Goal: Find contact information: Find contact information

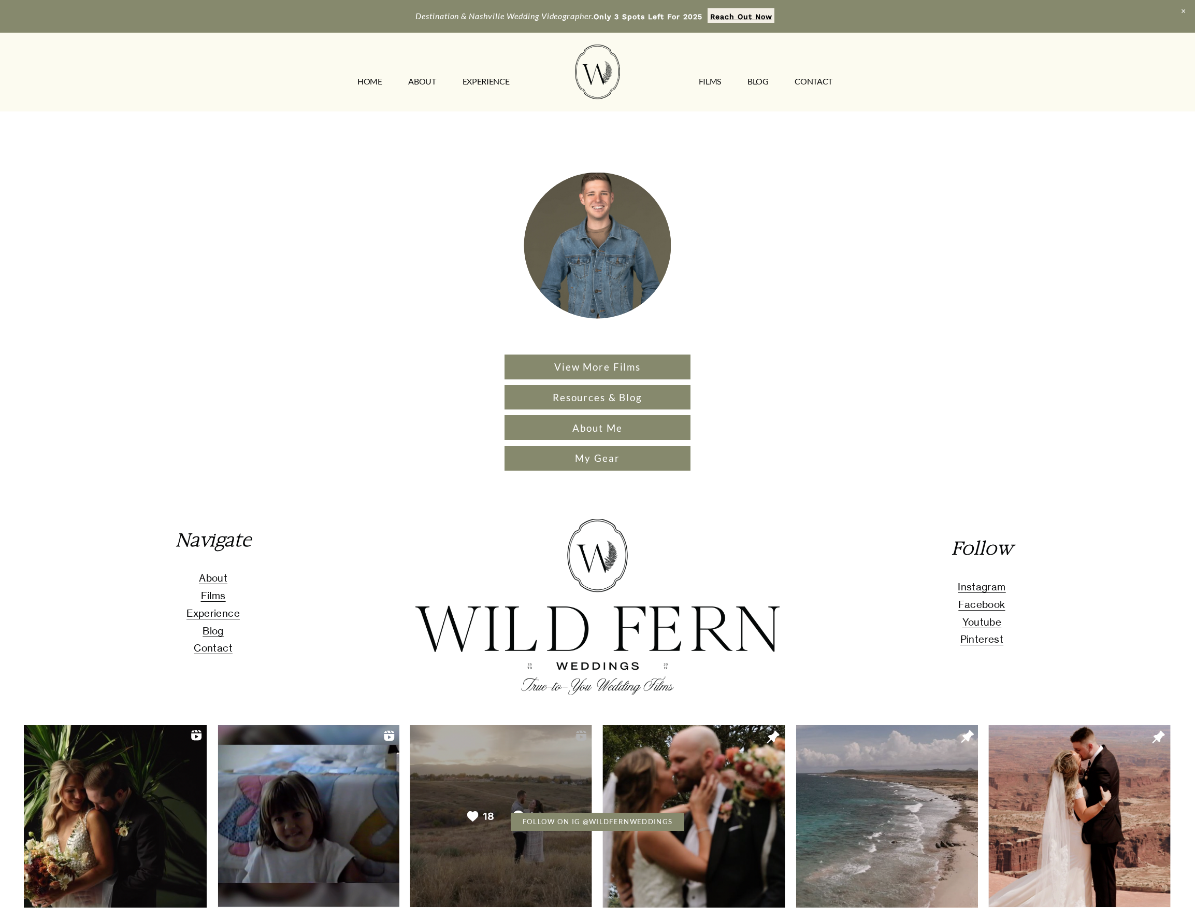
click at [276, 93] on div "HOME ABOUT EXPERIENCE FILMS Blog CONTACT" at bounding box center [598, 72] width 1148 height 54
click at [607, 72] on img at bounding box center [597, 72] width 45 height 54
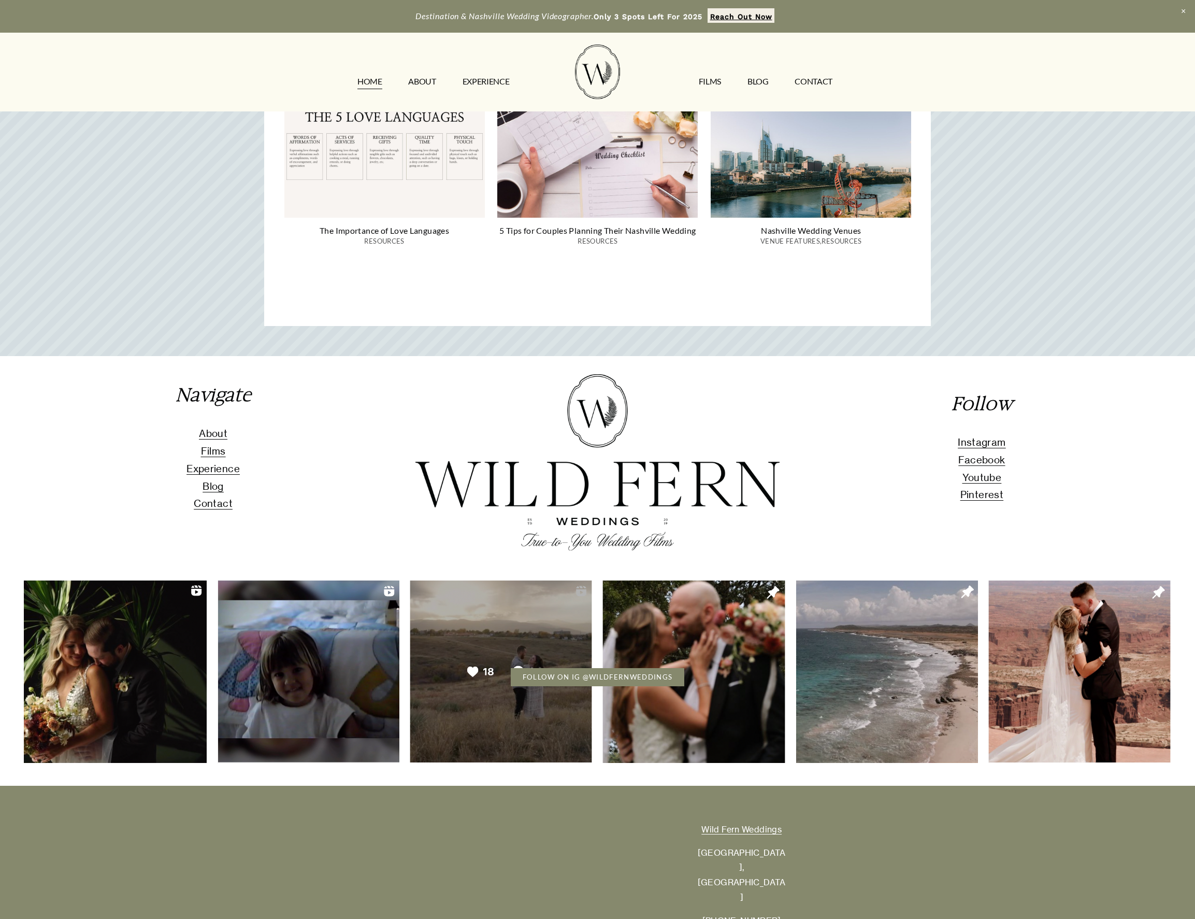
scroll to position [4695, 0]
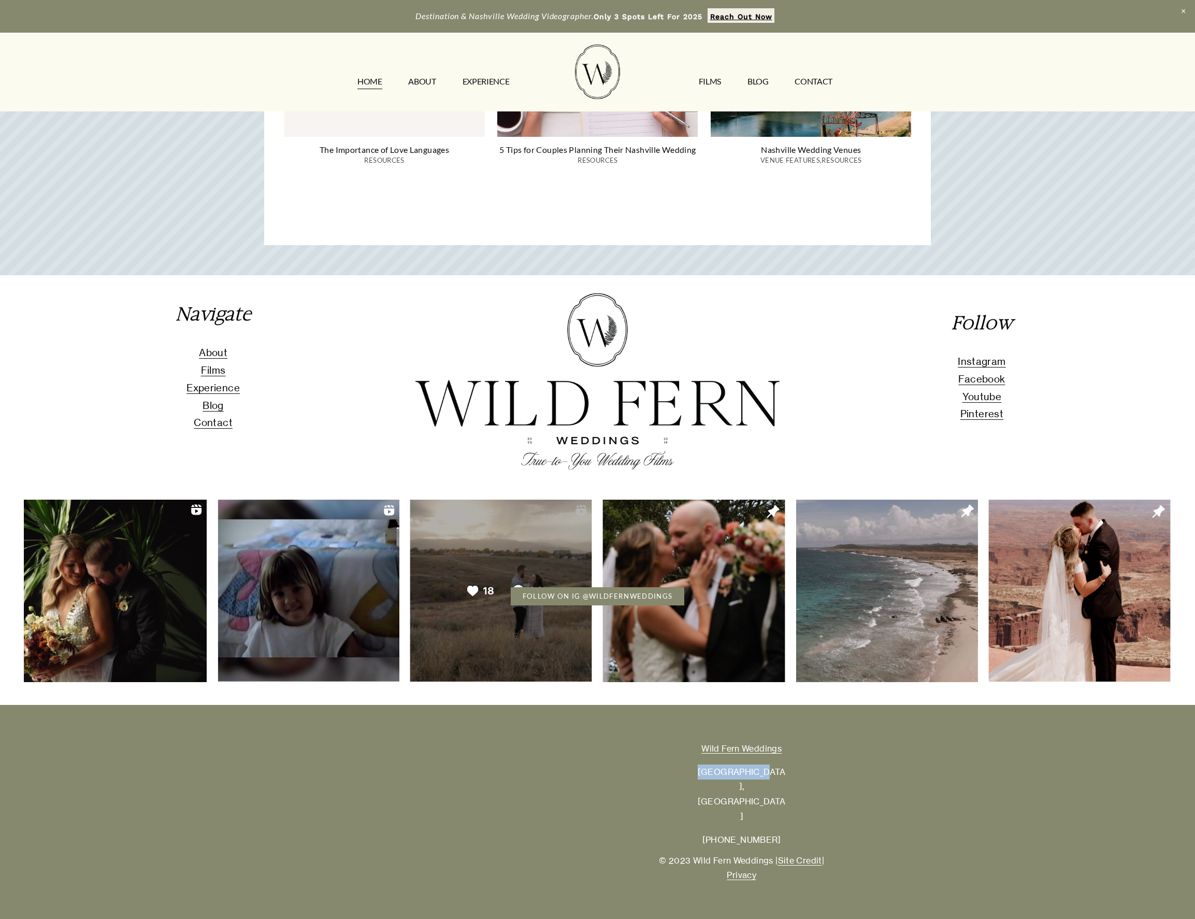
drag, startPoint x: 768, startPoint y: 803, endPoint x: 715, endPoint y: 803, distance: 52.9
click at [715, 803] on p "[GEOGRAPHIC_DATA], [GEOGRAPHIC_DATA]" at bounding box center [741, 794] width 90 height 60
copy p "[GEOGRAPHIC_DATA], [GEOGRAPHIC_DATA]"
drag, startPoint x: 788, startPoint y: 784, endPoint x: 691, endPoint y: 774, distance: 97.4
click at [691, 774] on div "Wild Fern Weddings [GEOGRAPHIC_DATA], [GEOGRAPHIC_DATA] [PHONE_NUMBER] © 2023 W…" at bounding box center [597, 811] width 1195 height 203
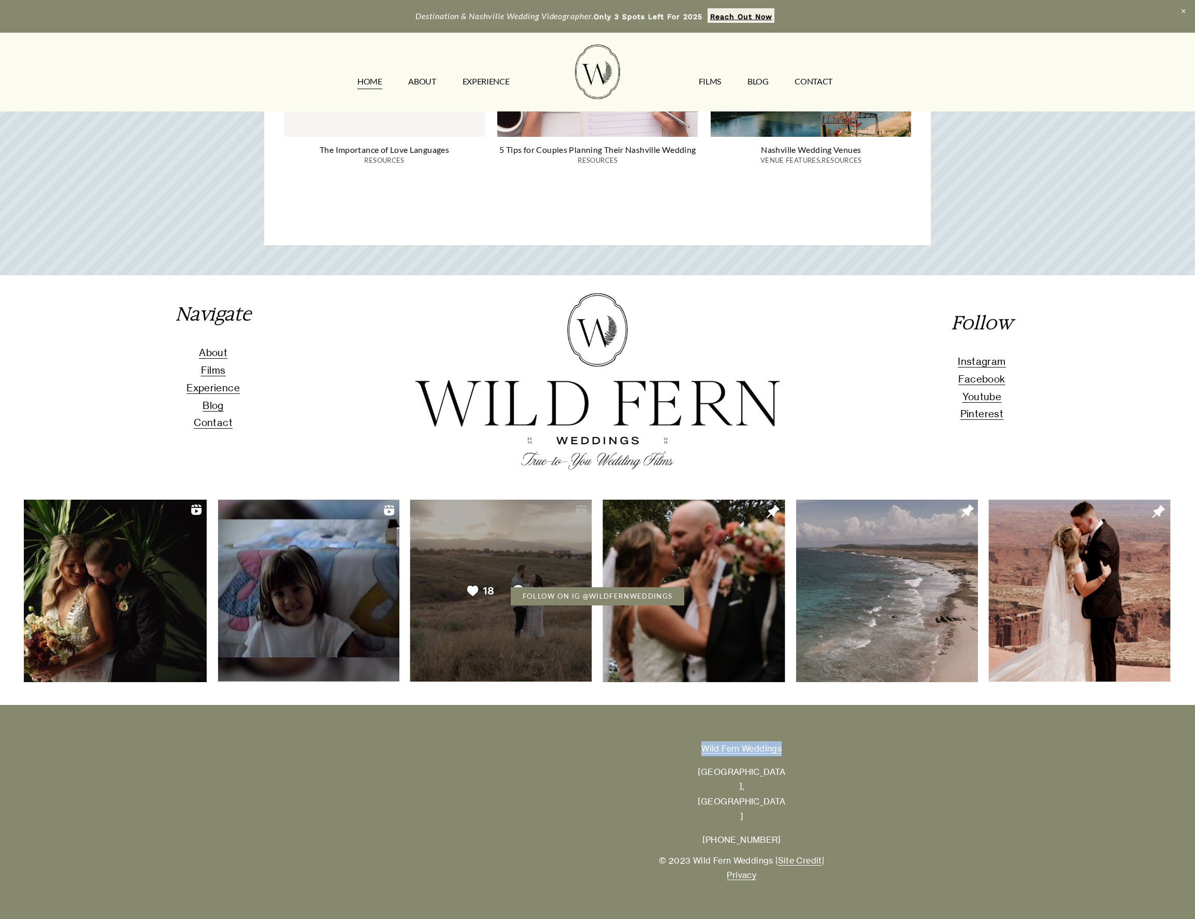
copy link "Wild Fern Weddings"
click at [213, 429] on span "Contact" at bounding box center [213, 423] width 39 height 12
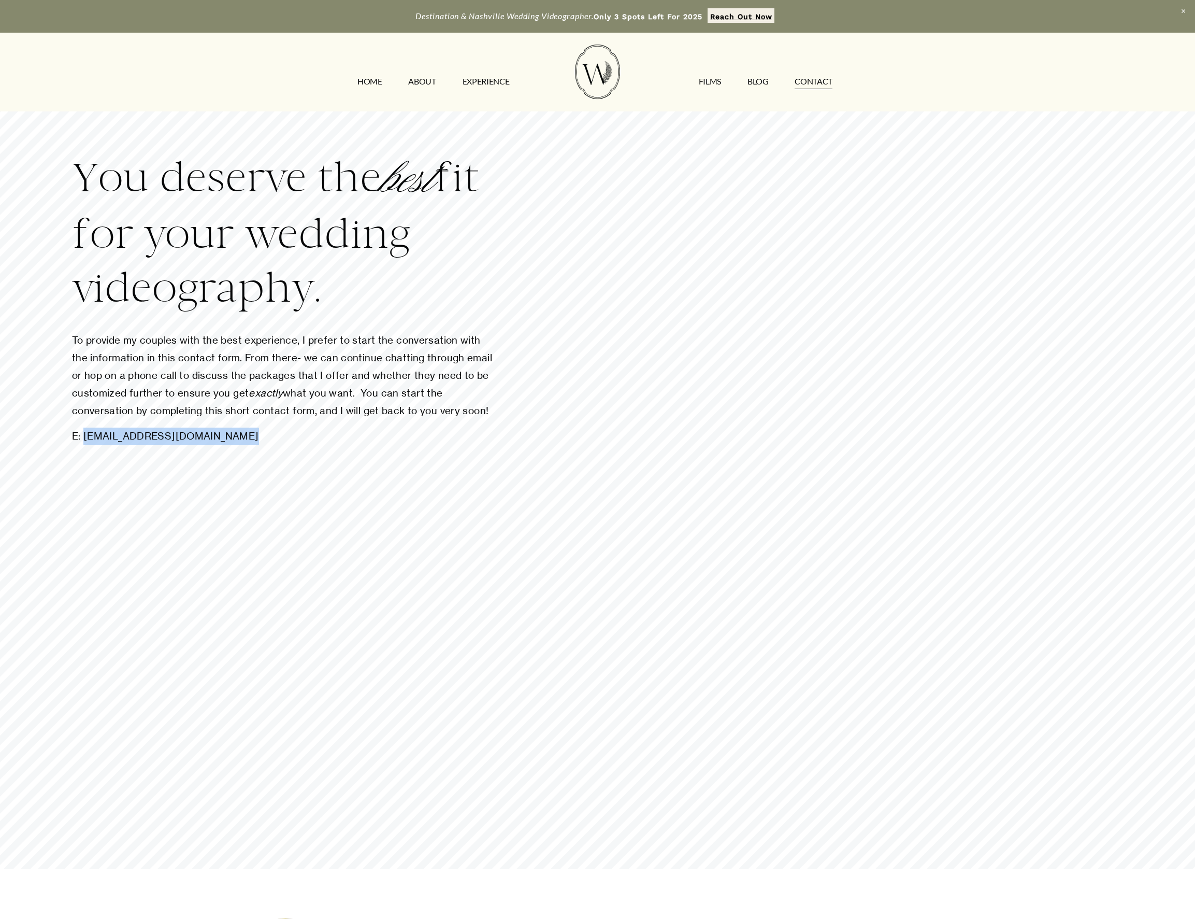
drag, startPoint x: 235, startPoint y: 438, endPoint x: 84, endPoint y: 436, distance: 150.8
click at [84, 436] on p "E: [EMAIL_ADDRESS][DOMAIN_NAME]" at bounding box center [285, 436] width 427 height 18
copy p "[EMAIL_ADDRESS][DOMAIN_NAME]"
